Goal: Navigation & Orientation: Find specific page/section

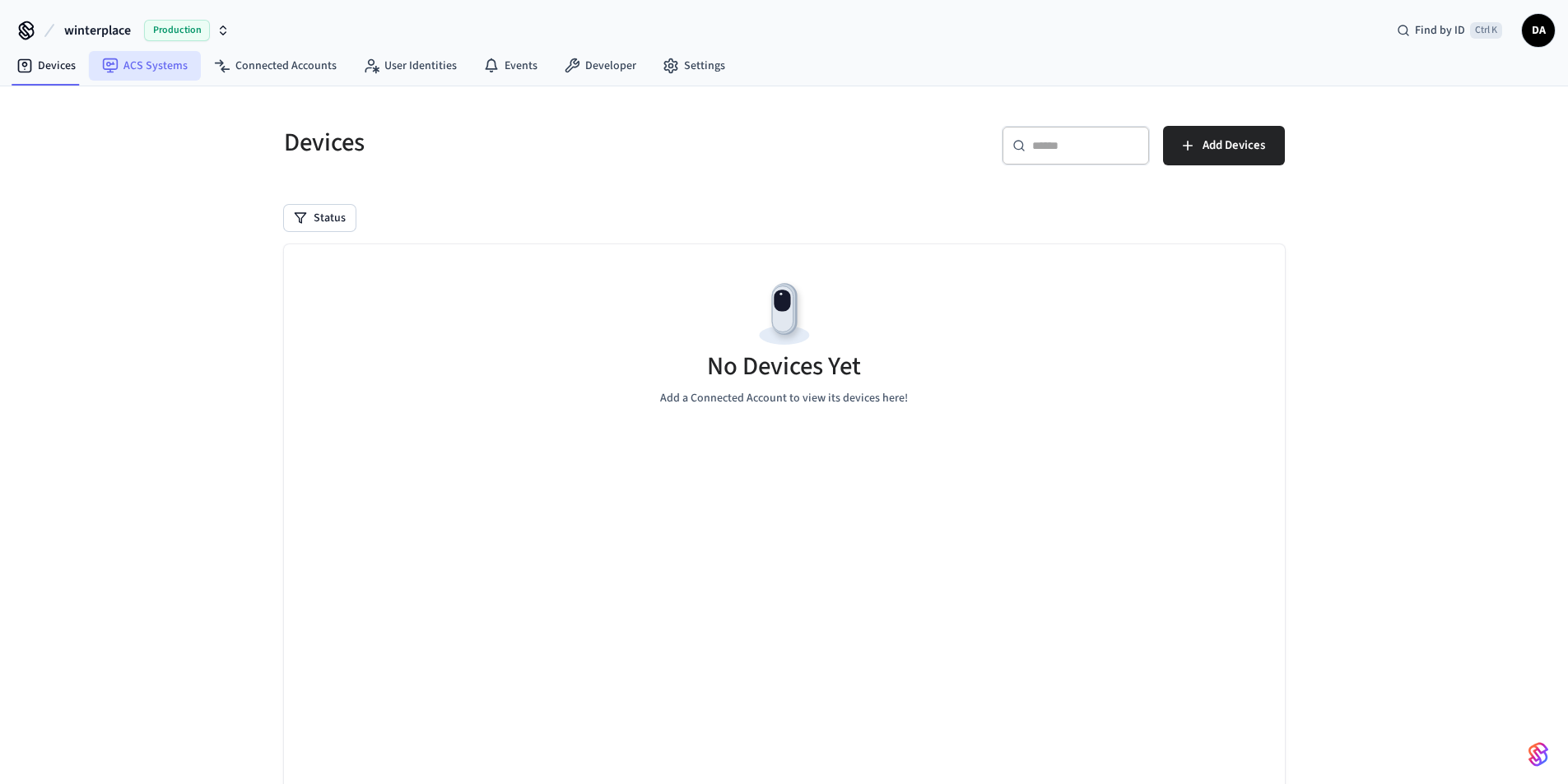
drag, startPoint x: 130, startPoint y: 63, endPoint x: 117, endPoint y: 65, distance: 13.2
click at [130, 63] on link "ACS Systems" at bounding box center [145, 66] width 112 height 30
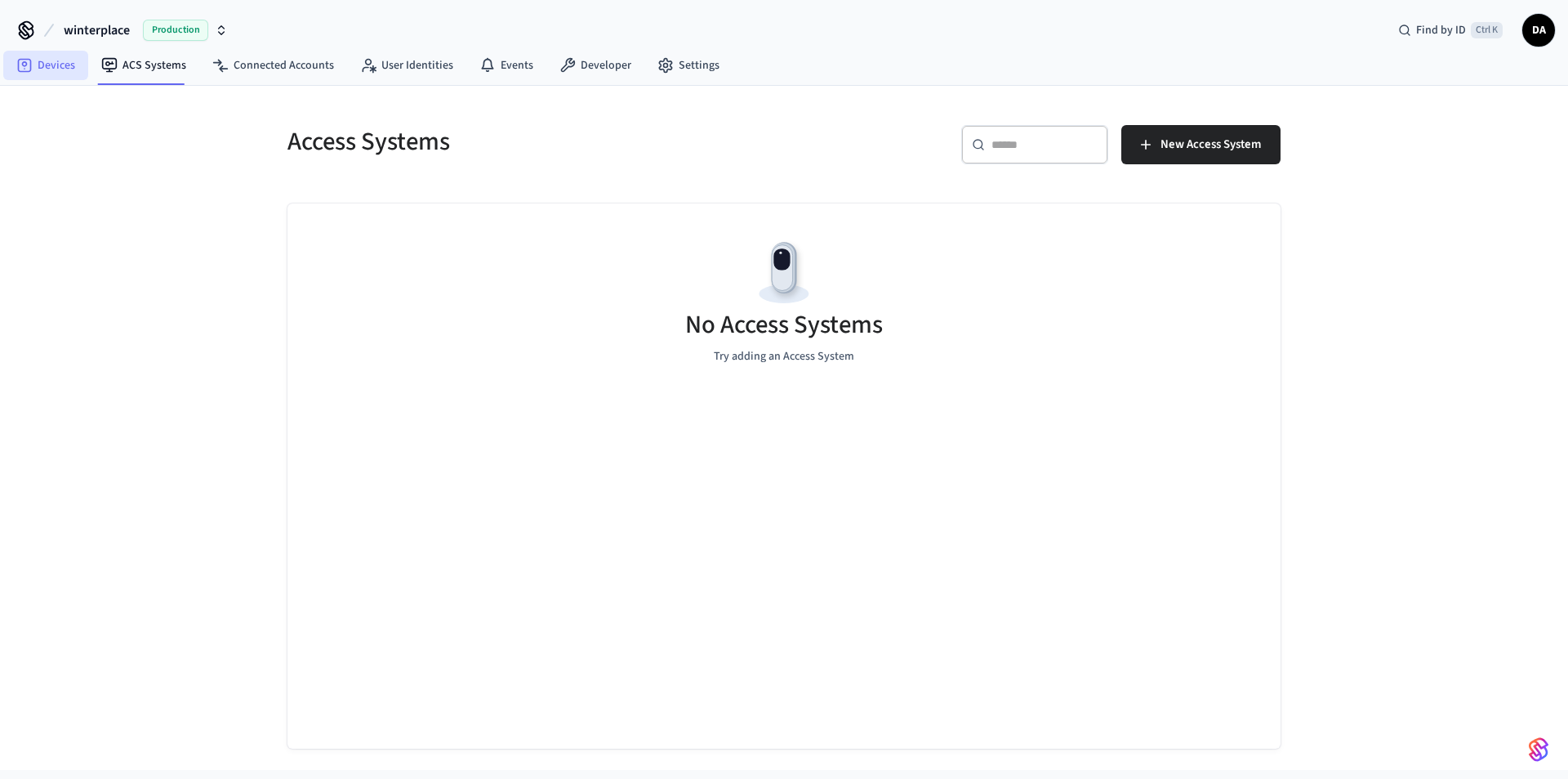
click at [53, 71] on link "Devices" at bounding box center [46, 65] width 85 height 29
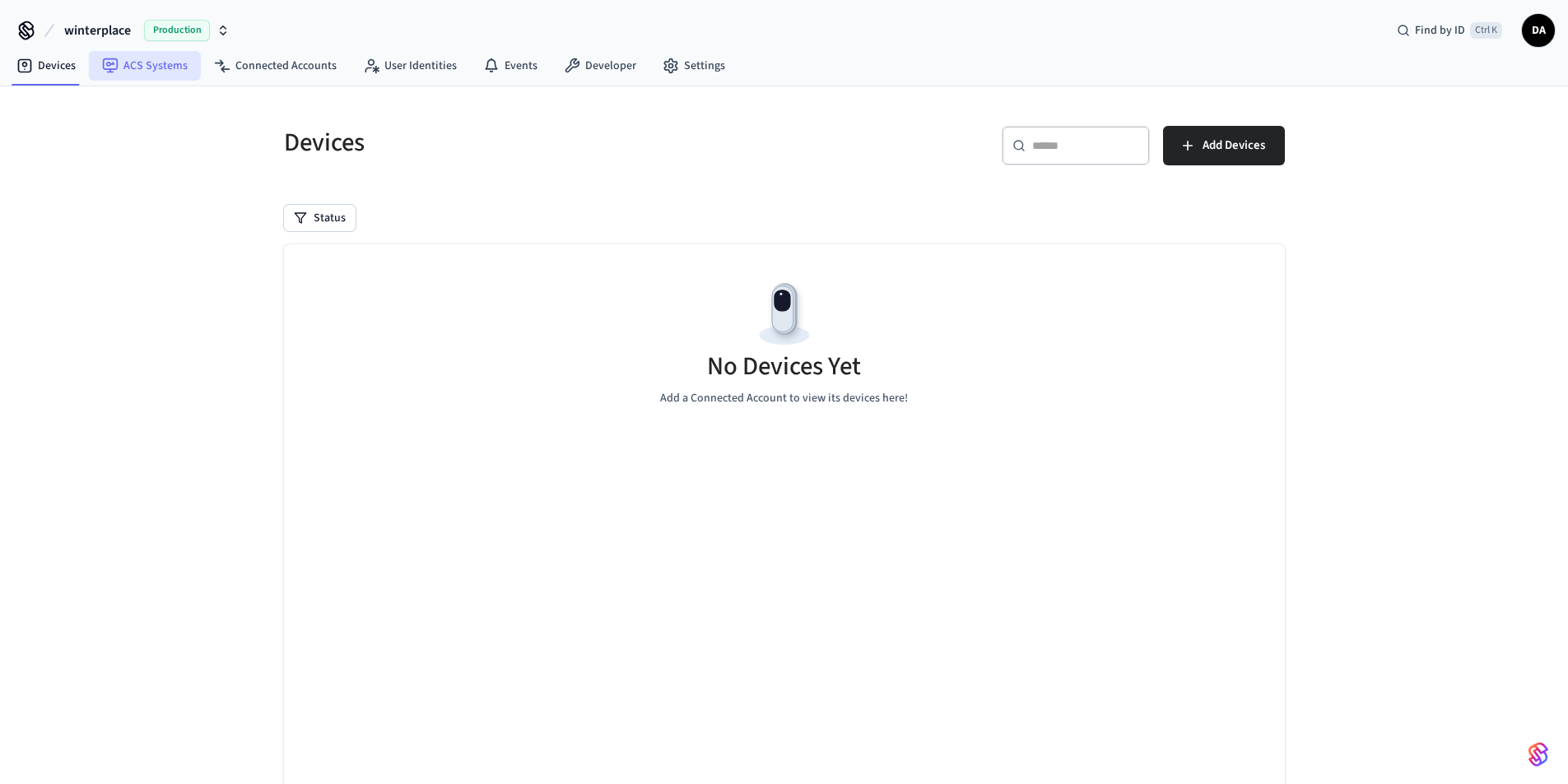
click at [121, 61] on link "ACS Systems" at bounding box center [145, 66] width 112 height 30
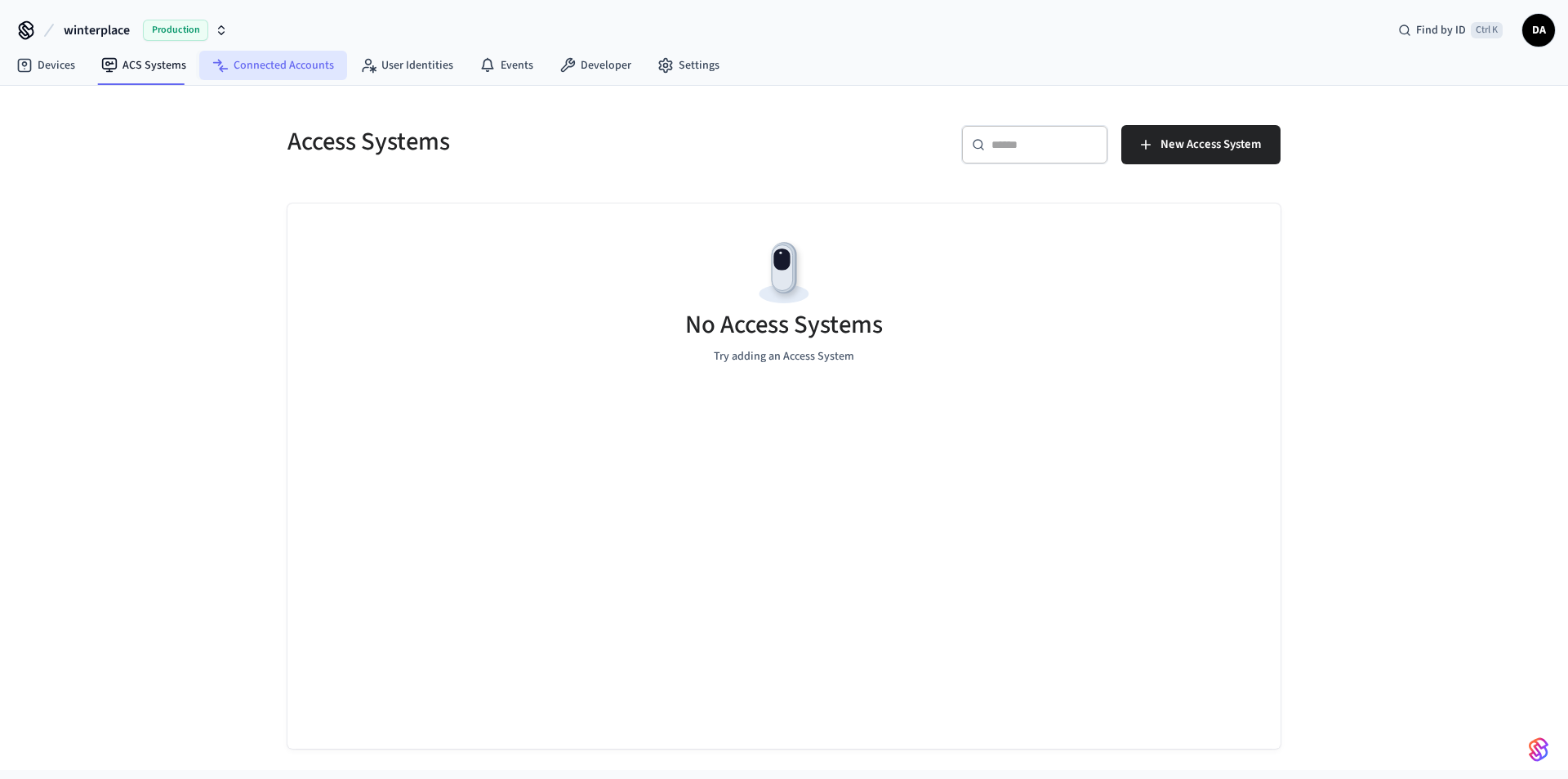
click at [292, 63] on link "Connected Accounts" at bounding box center [273, 65] width 148 height 29
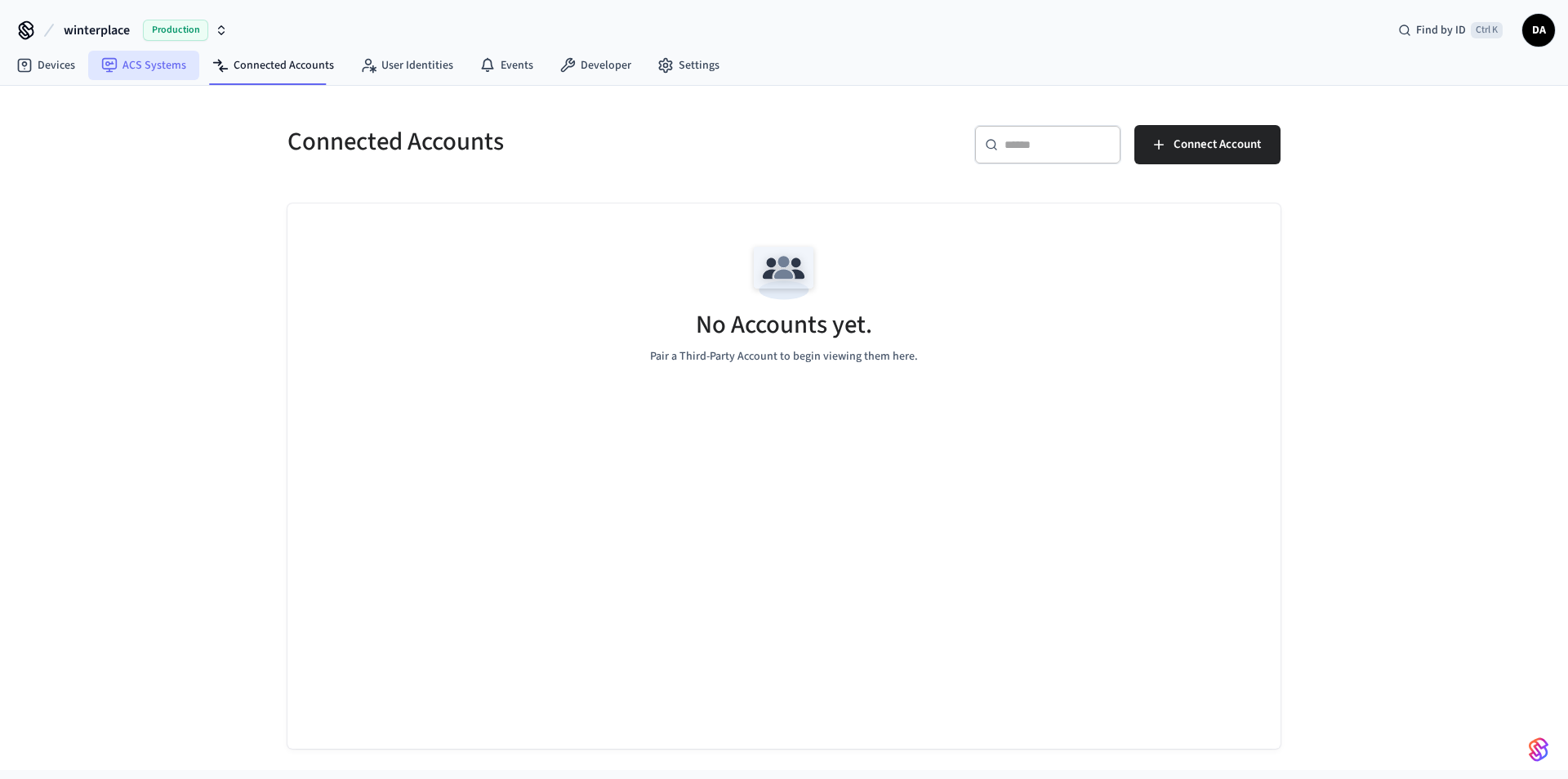
click at [114, 65] on icon at bounding box center [109, 65] width 16 height 16
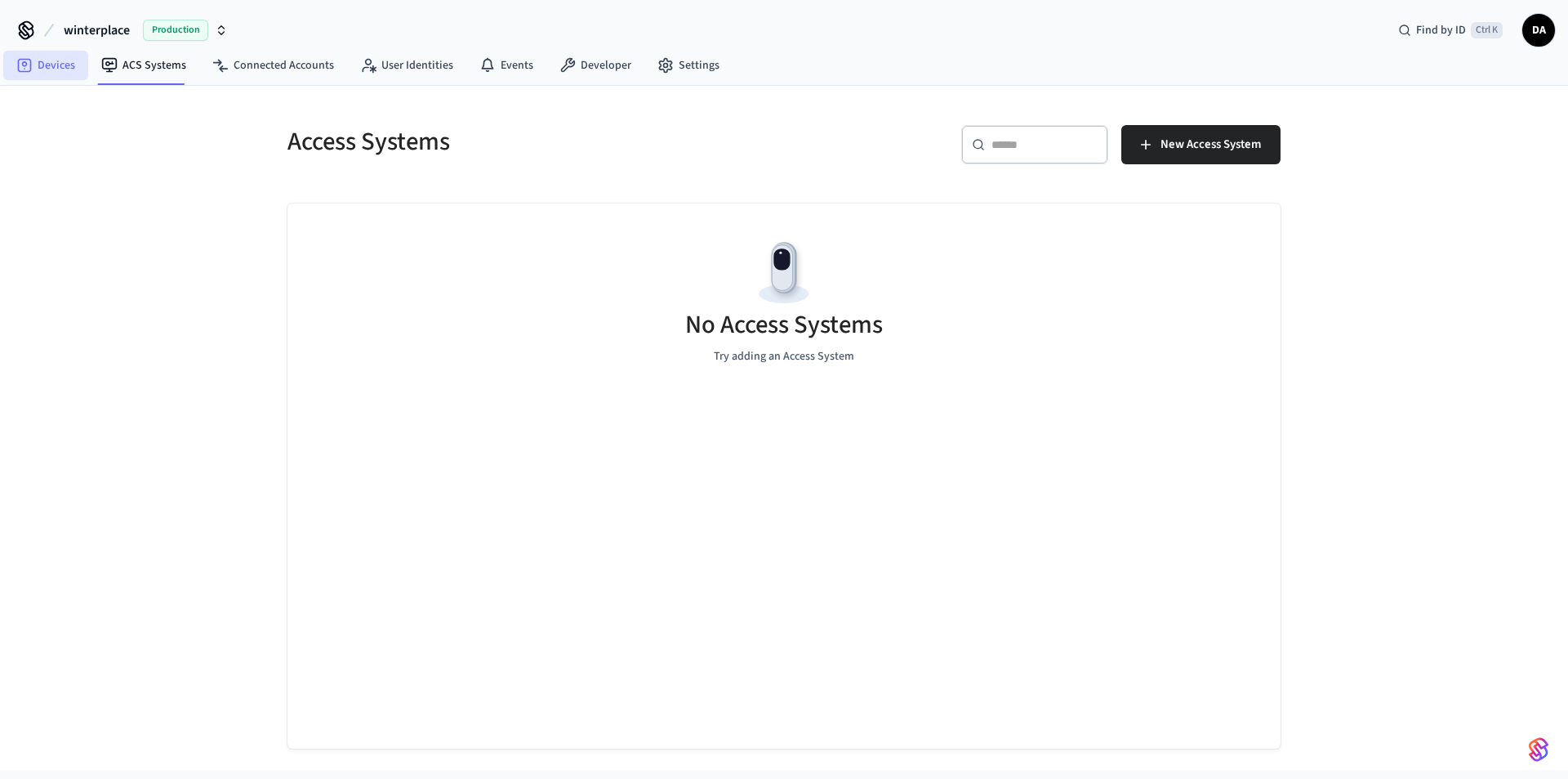
click at [43, 71] on link "Devices" at bounding box center [46, 65] width 85 height 29
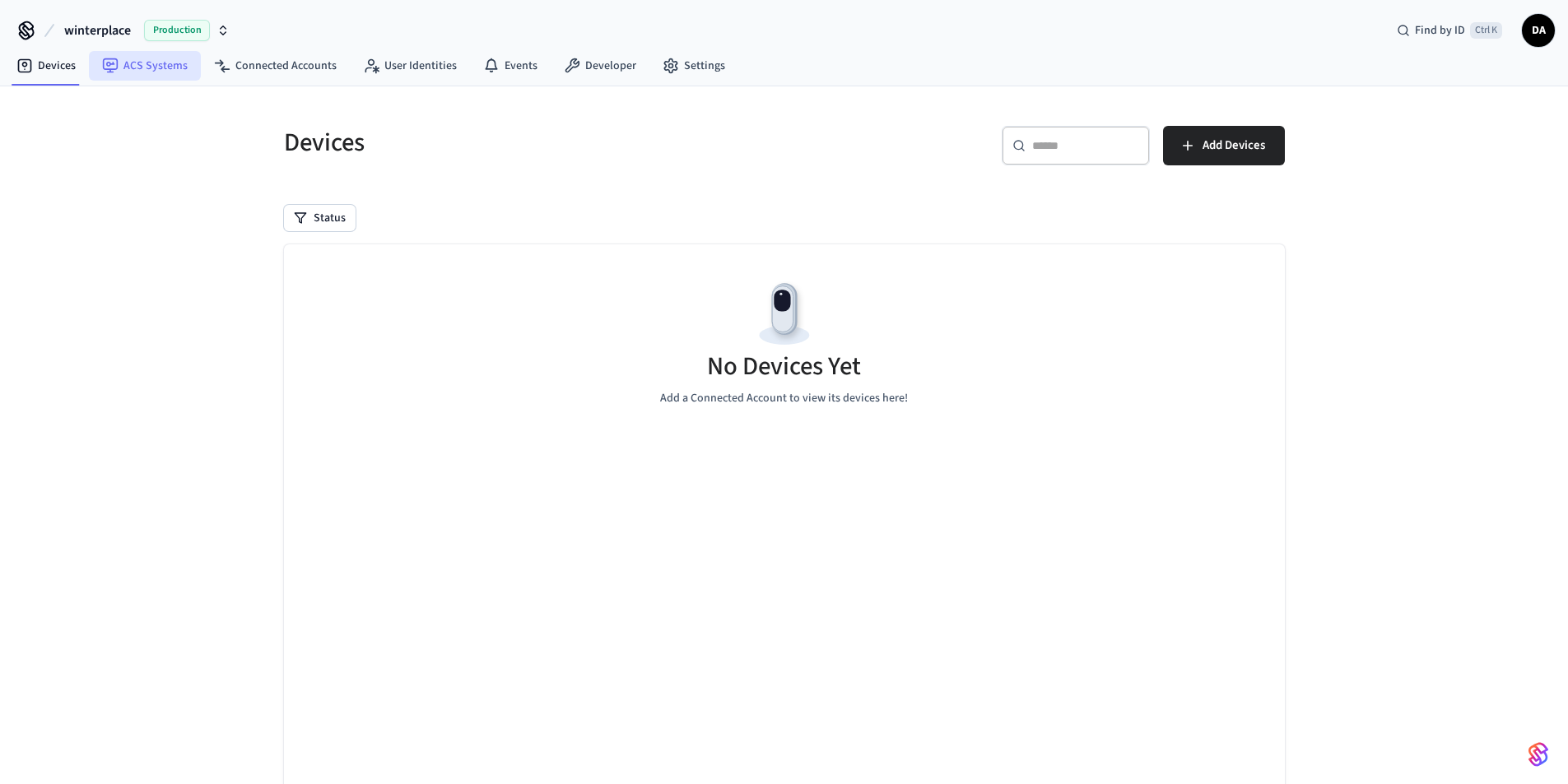
click at [191, 58] on link "ACS Systems" at bounding box center [145, 66] width 112 height 30
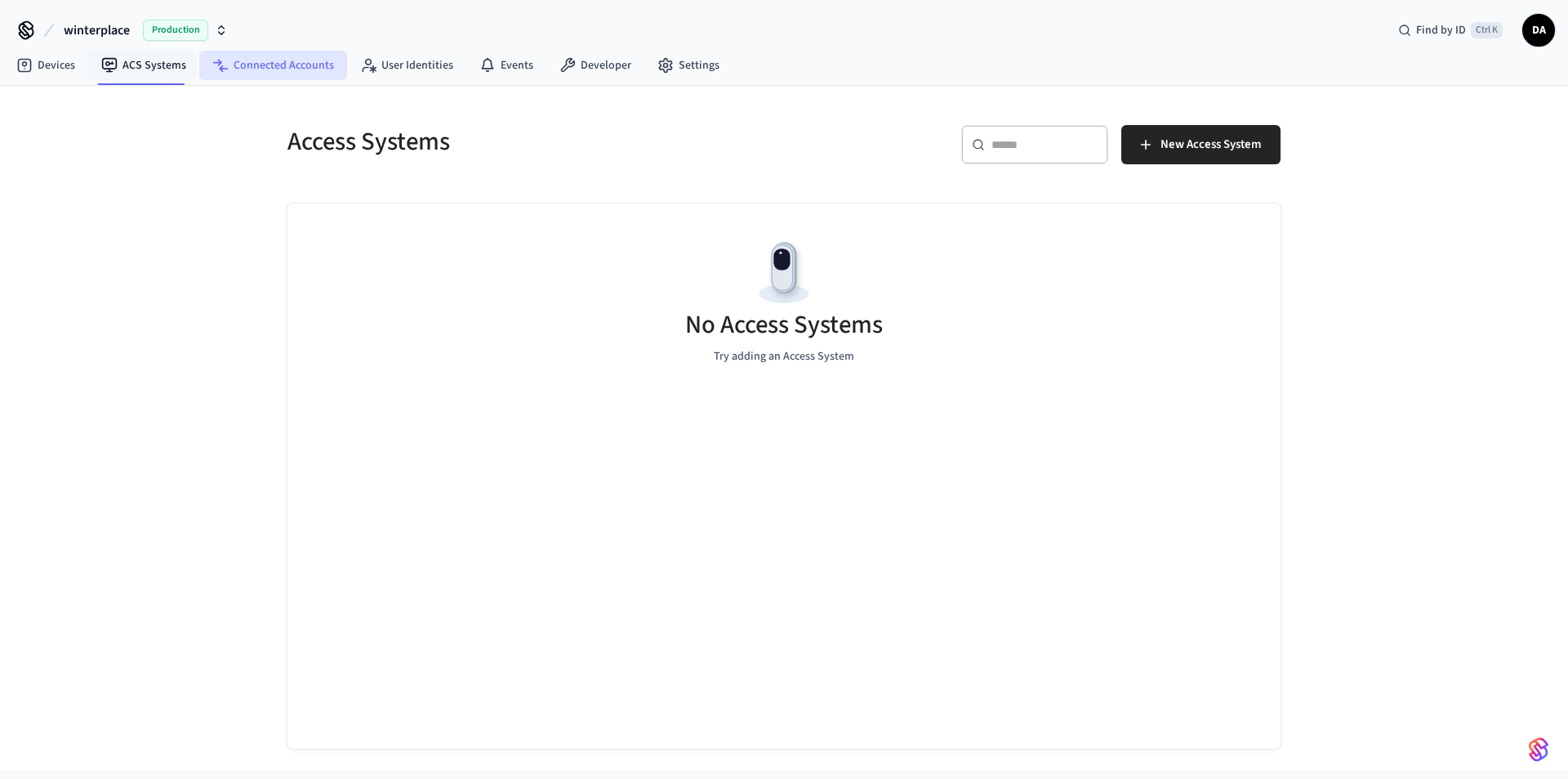
click at [250, 64] on link "Connected Accounts" at bounding box center [273, 65] width 148 height 29
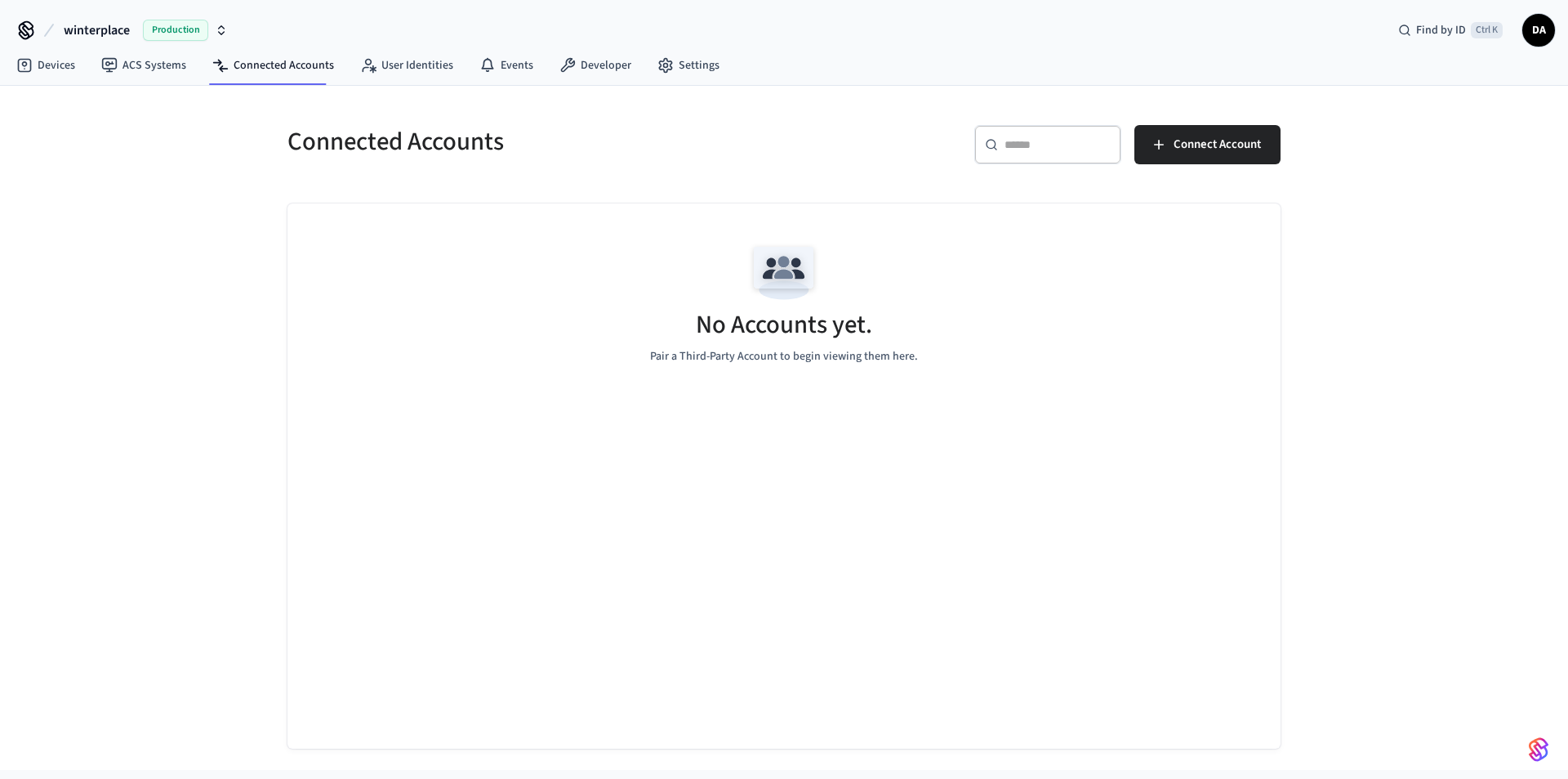
click at [216, 37] on div "Production" at bounding box center [185, 30] width 85 height 21
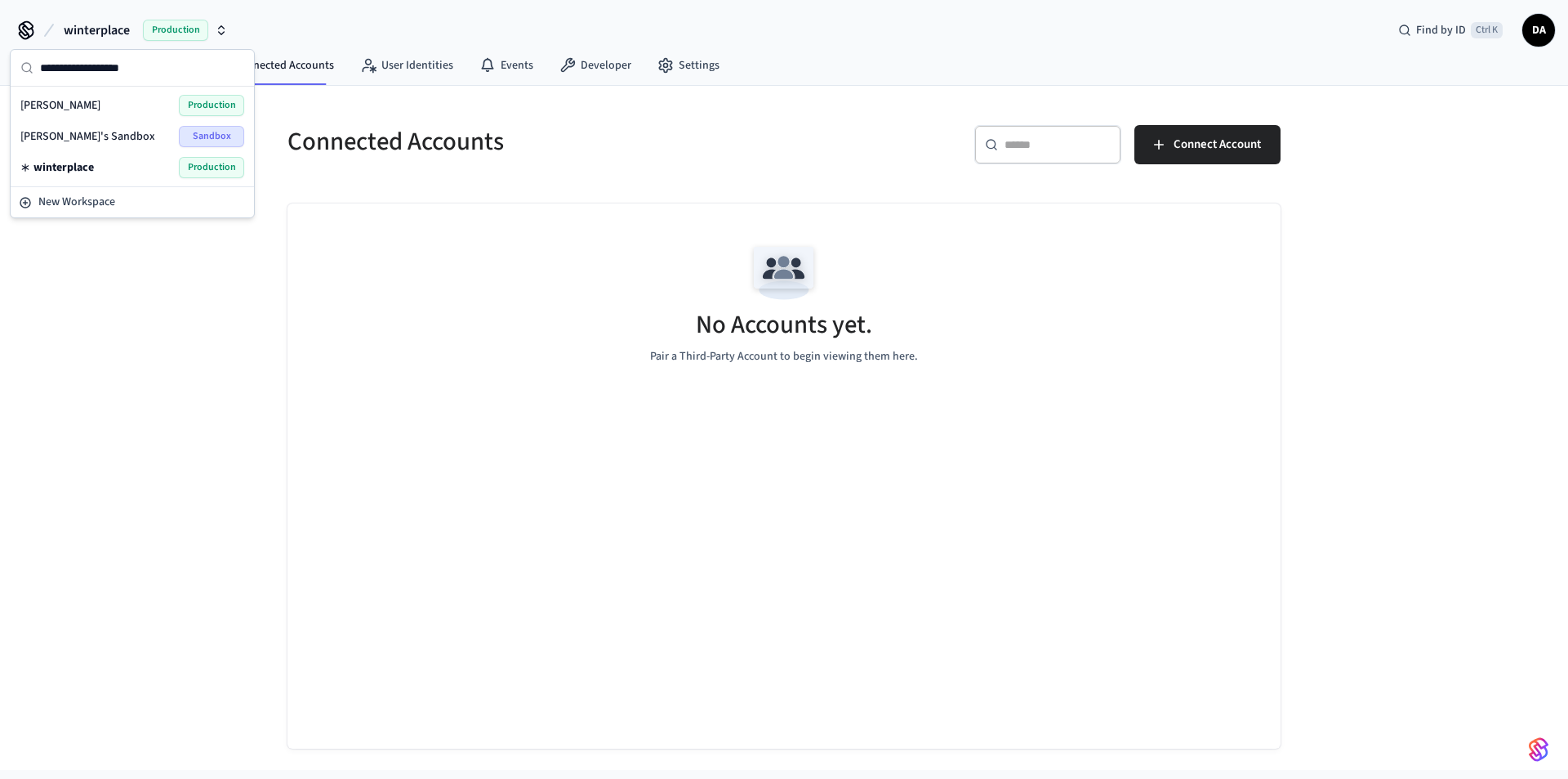
click at [338, 36] on div "winterplace Production Find by ID Ctrl K DA" at bounding box center [784, 23] width 1568 height 47
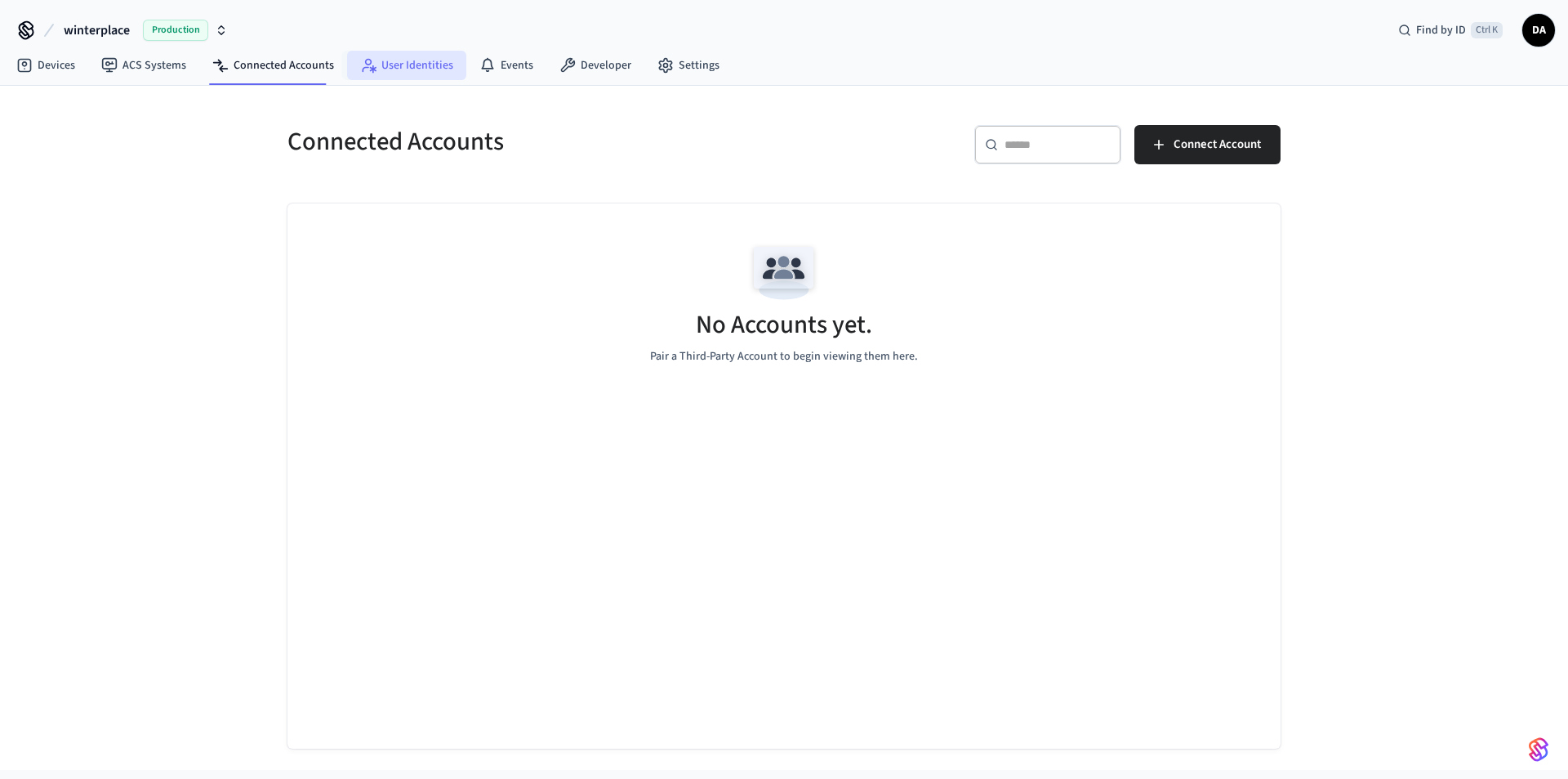
click at [422, 75] on link "User Identities" at bounding box center [407, 65] width 120 height 29
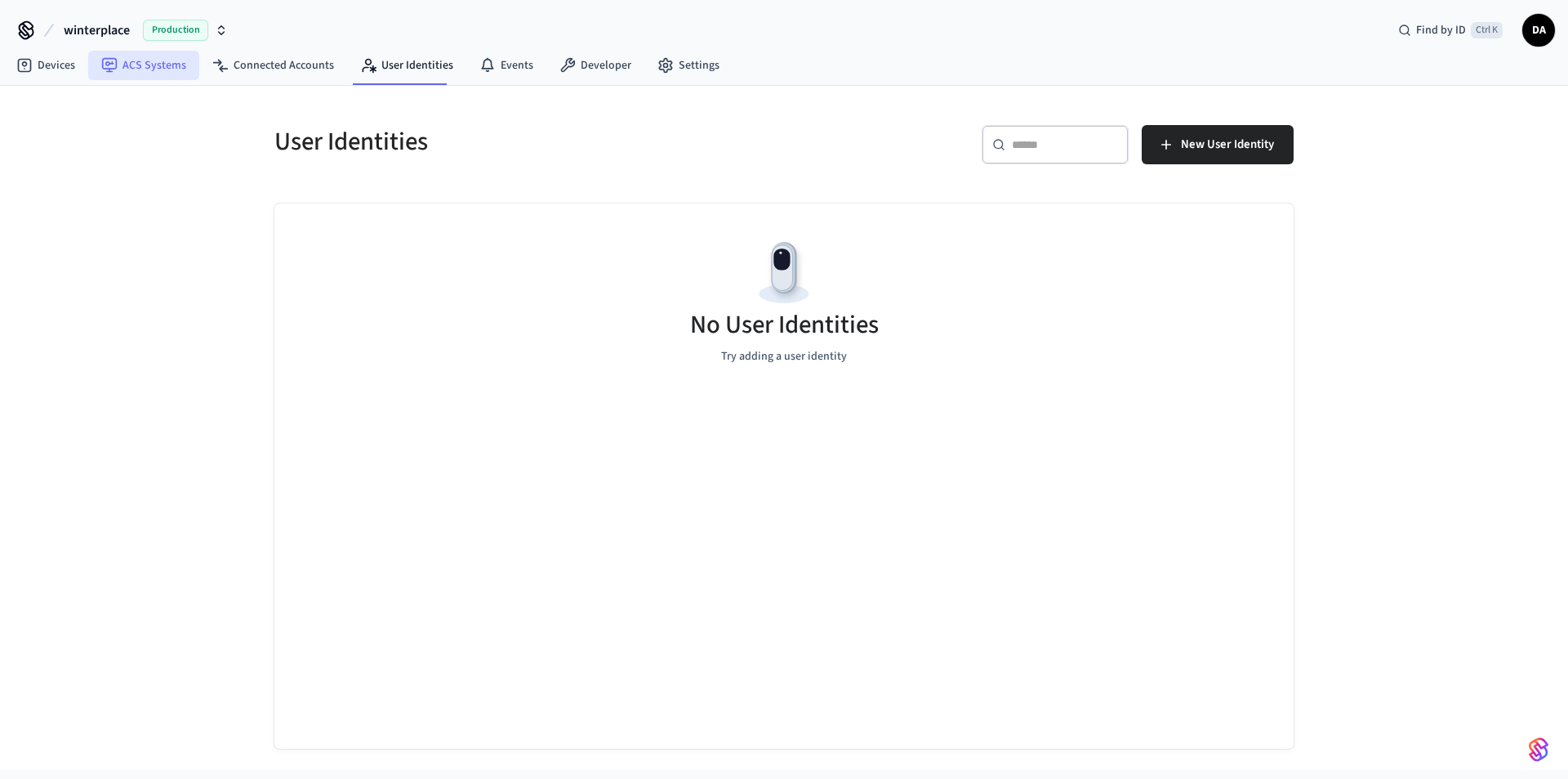
click at [148, 69] on link "ACS Systems" at bounding box center [144, 65] width 111 height 29
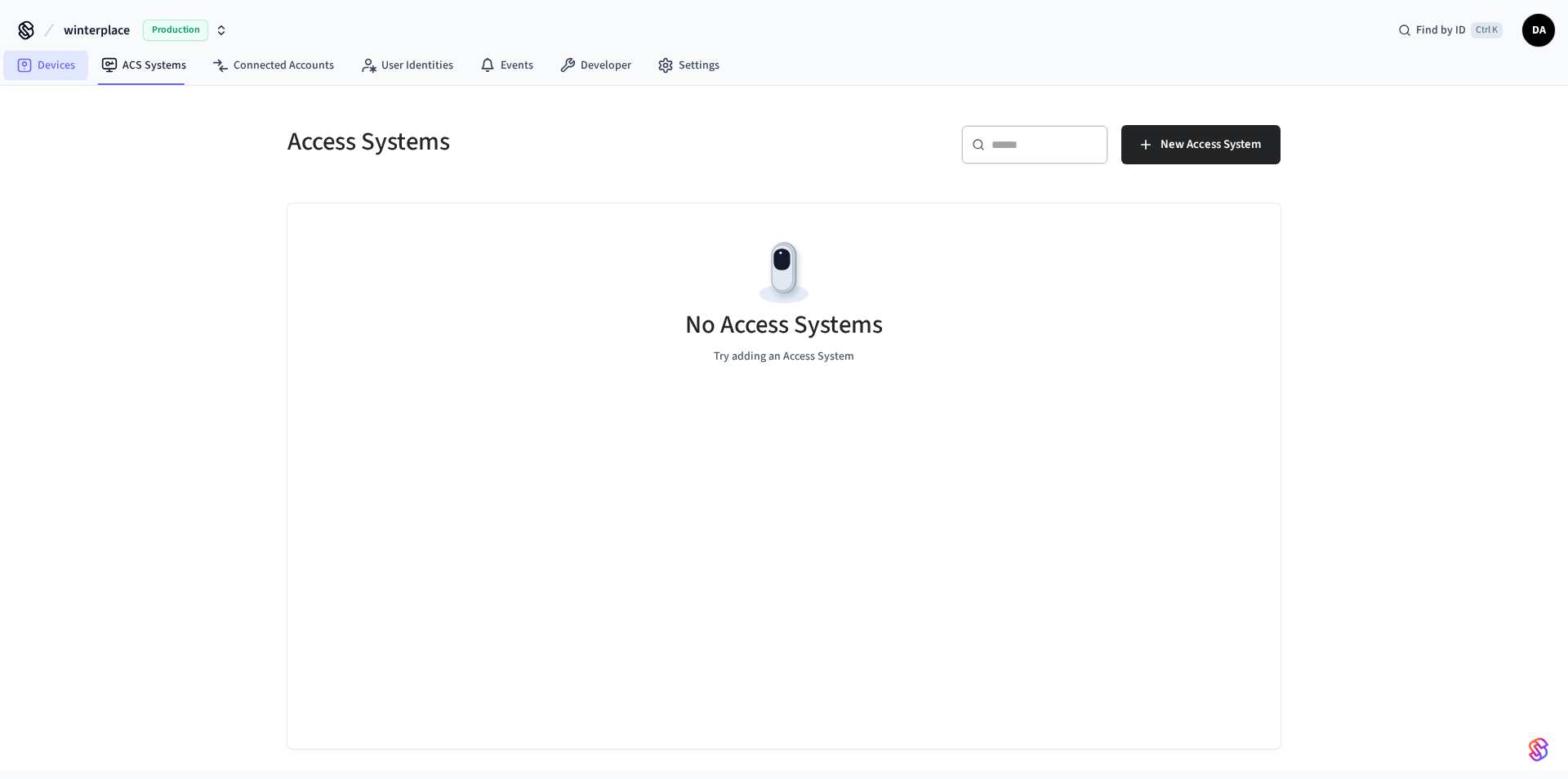
click at [57, 62] on link "Devices" at bounding box center [46, 65] width 85 height 29
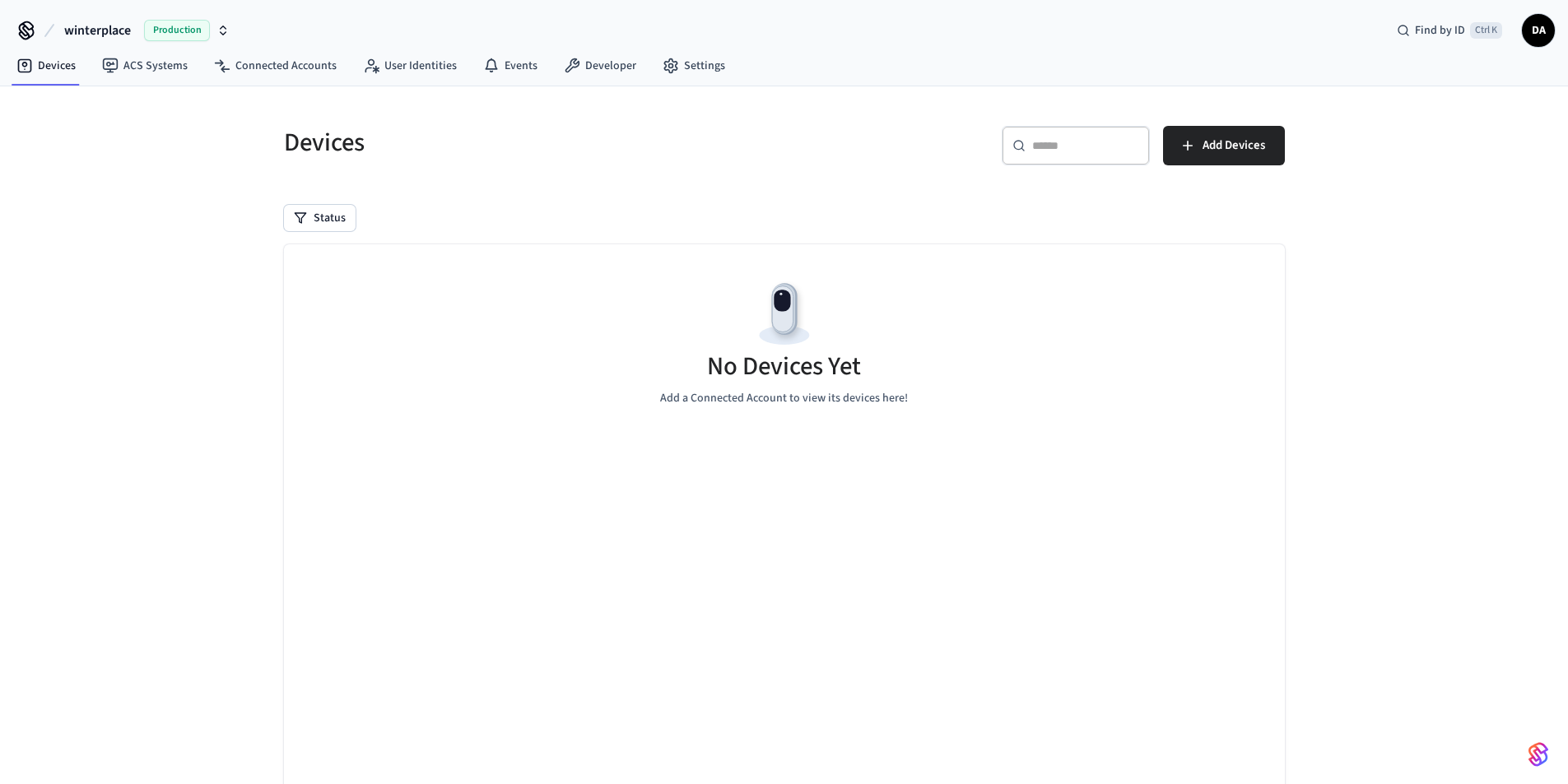
click at [1538, 30] on span "DA" at bounding box center [1537, 30] width 30 height 30
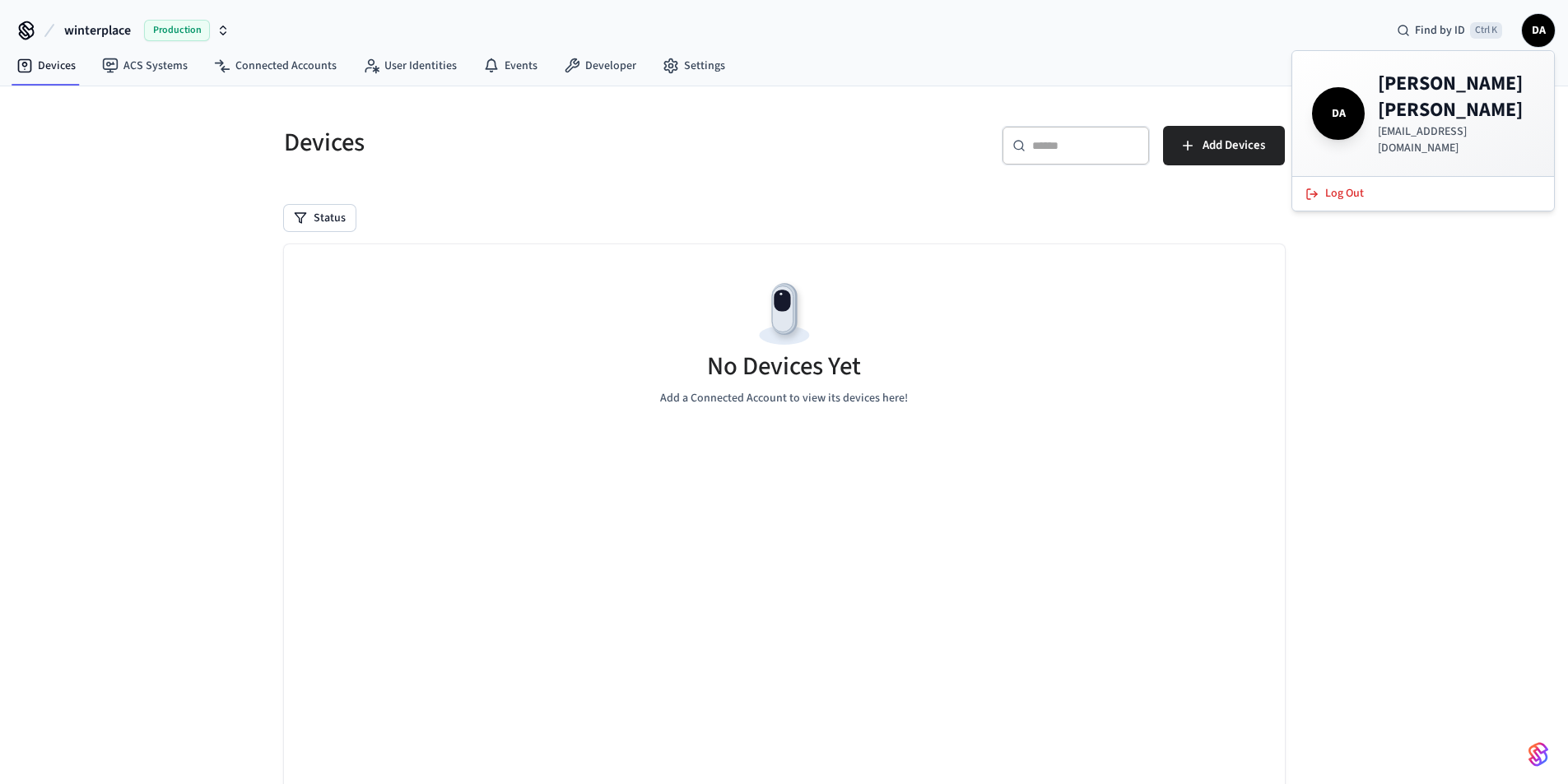
click at [103, 34] on span "winterplace" at bounding box center [97, 31] width 67 height 20
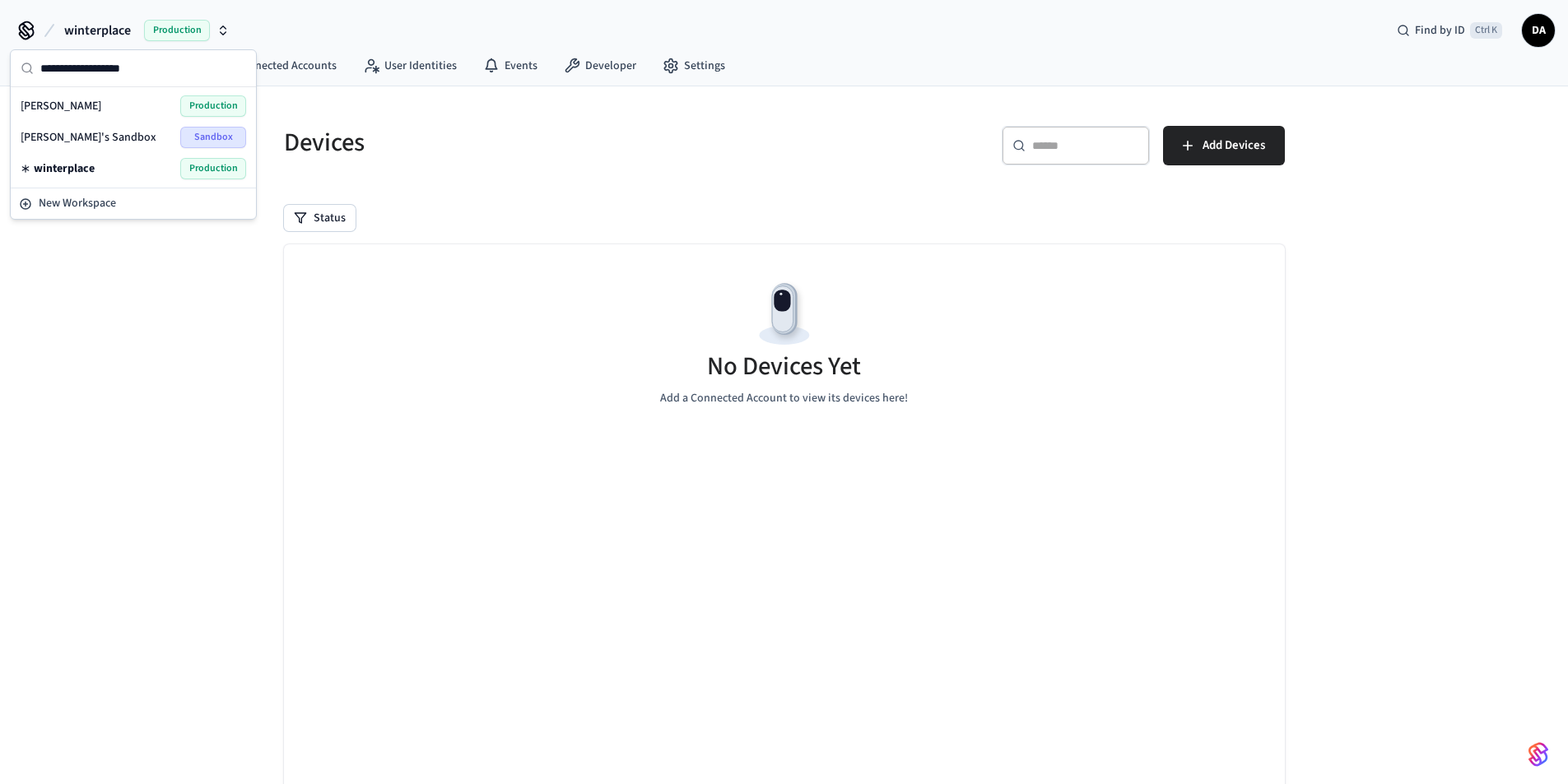
click at [116, 104] on div "[PERSON_NAME] Production" at bounding box center [133, 106] width 226 height 22
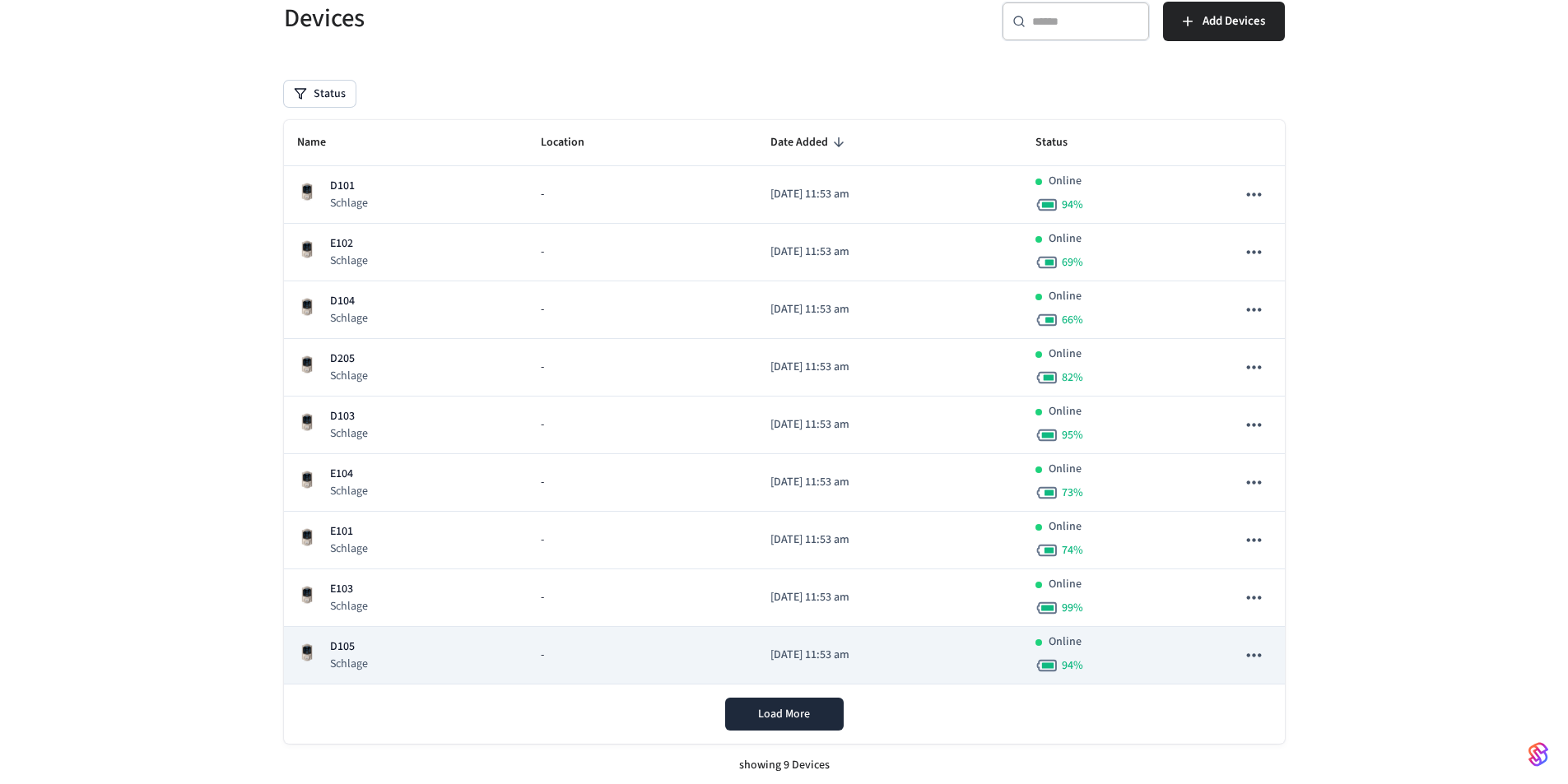
scroll to position [128, 0]
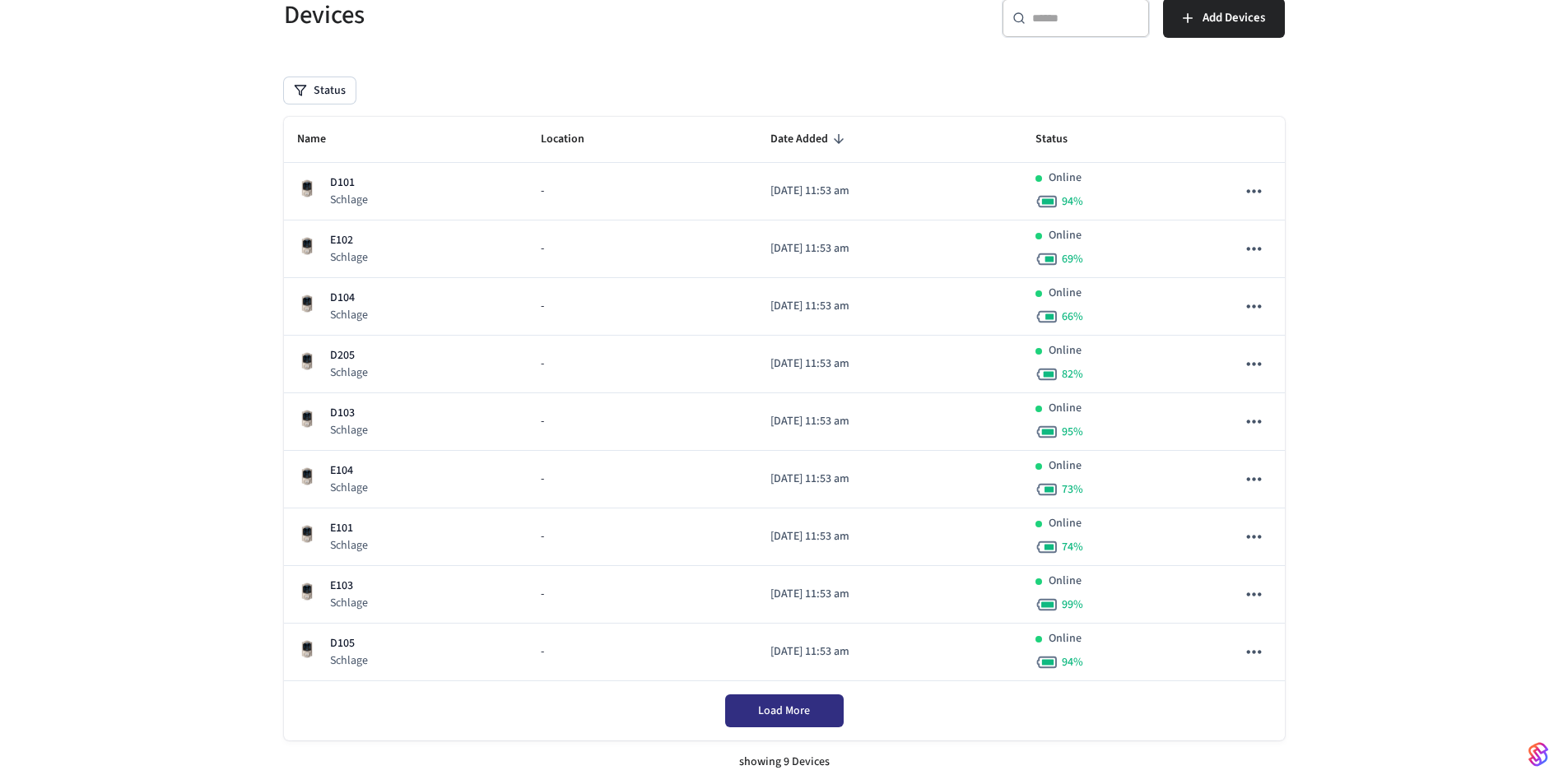
click at [754, 712] on button "Load More" at bounding box center [784, 710] width 119 height 33
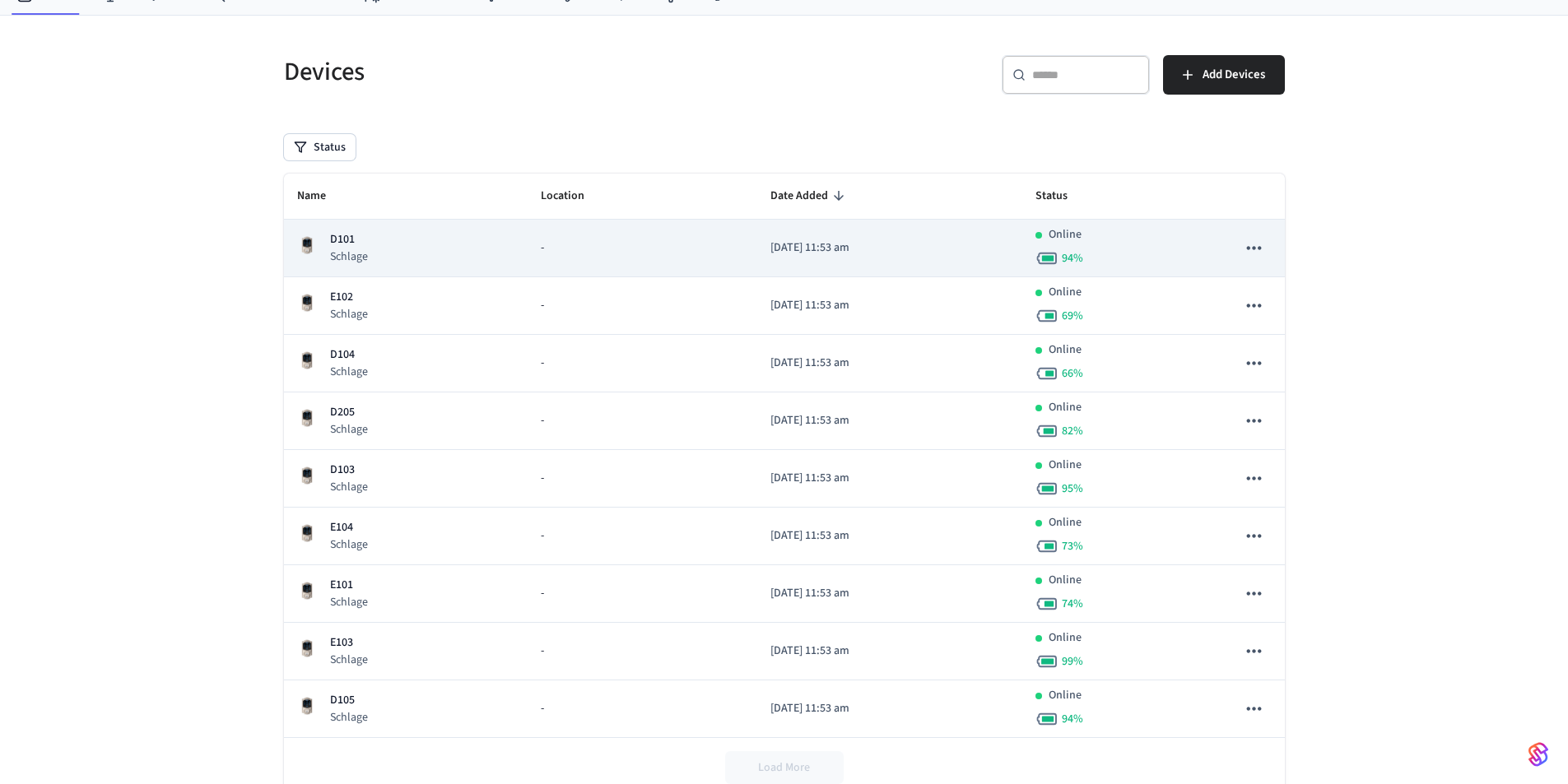
scroll to position [0, 0]
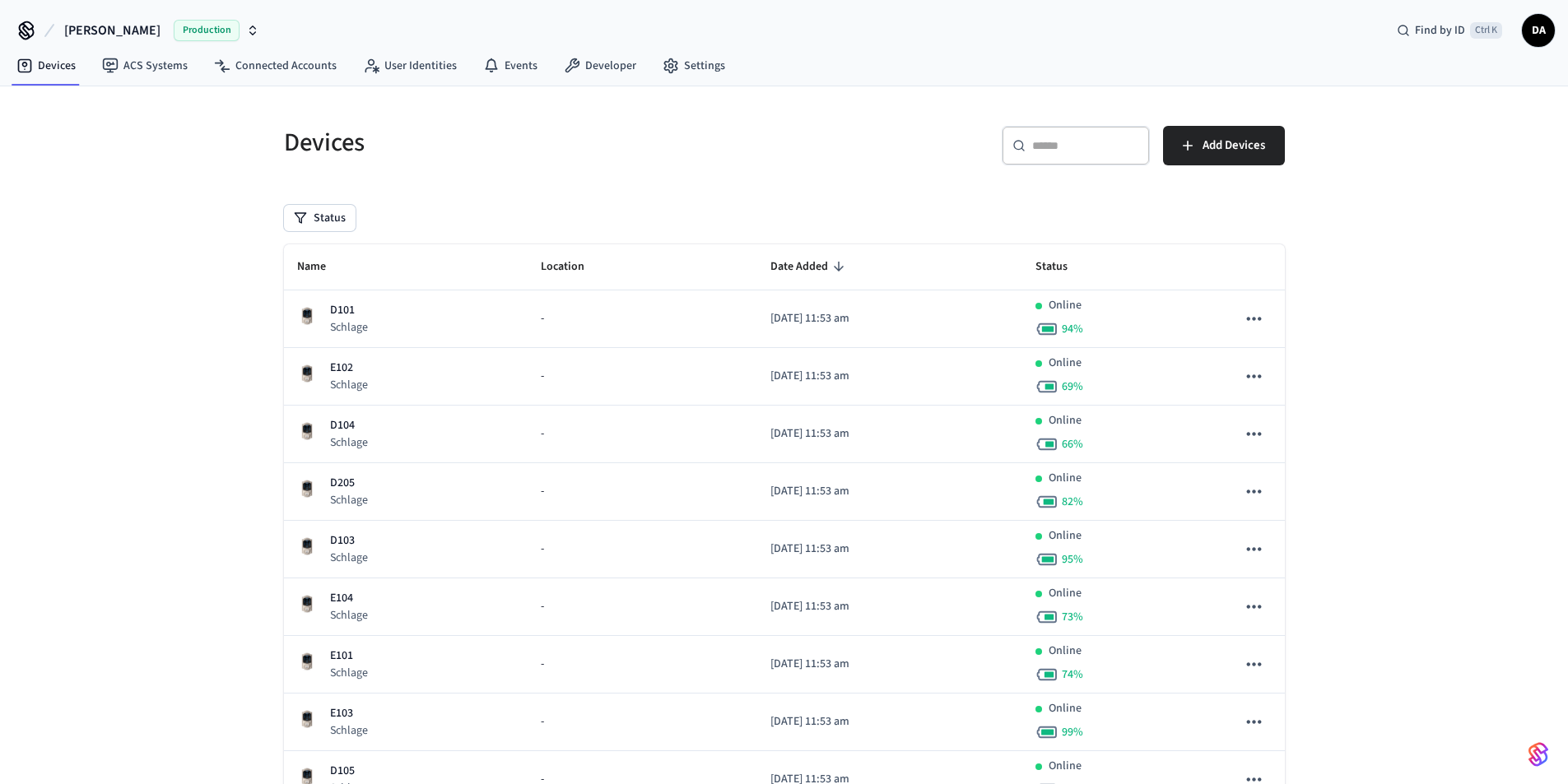
click at [1538, 34] on span "DA" at bounding box center [1537, 30] width 30 height 30
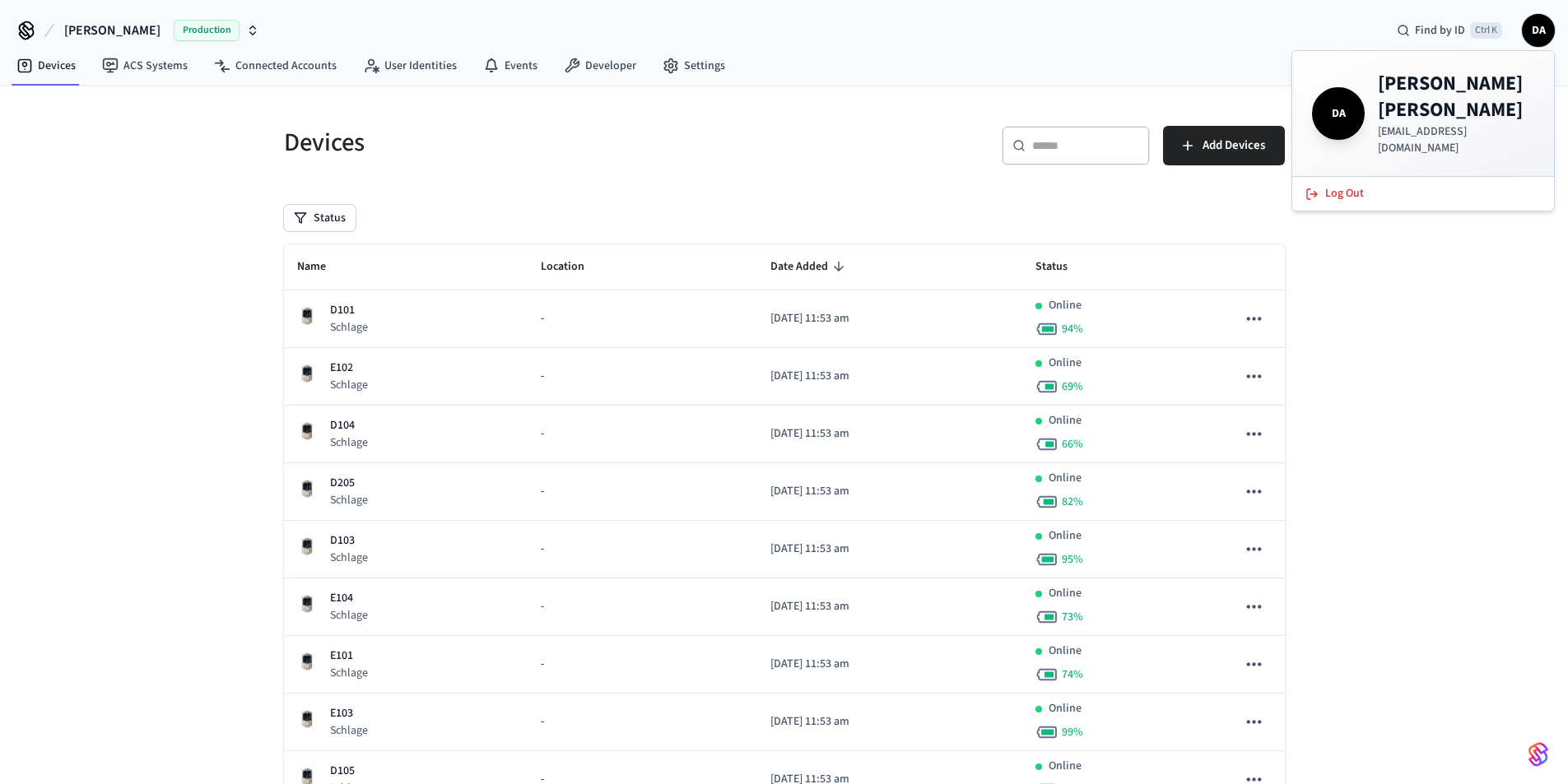
click at [1455, 123] on p "[EMAIL_ADDRESS][DOMAIN_NAME]" at bounding box center [1456, 139] width 157 height 33
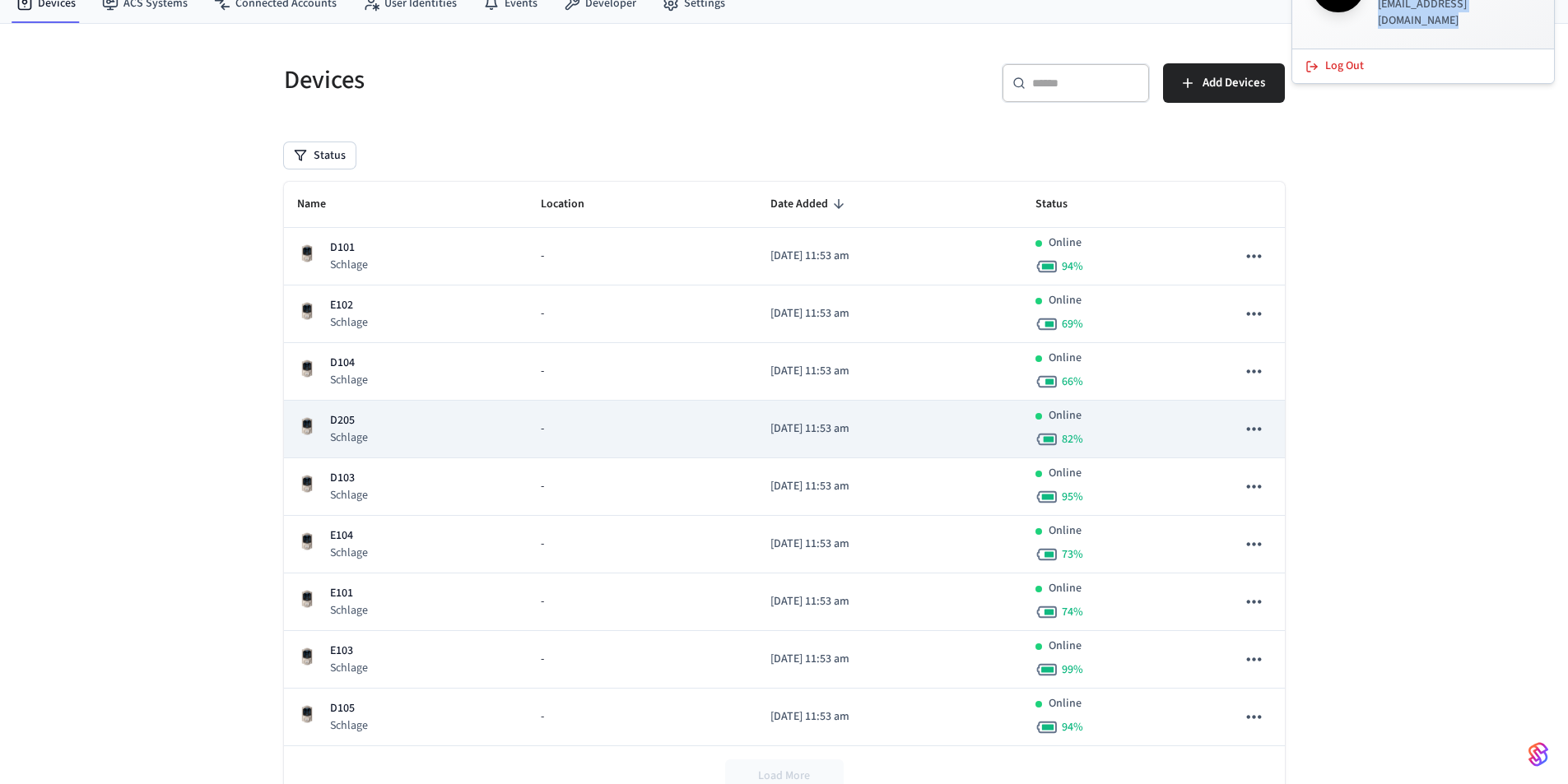
scroll to position [128, 0]
